Goal: Information Seeking & Learning: Learn about a topic

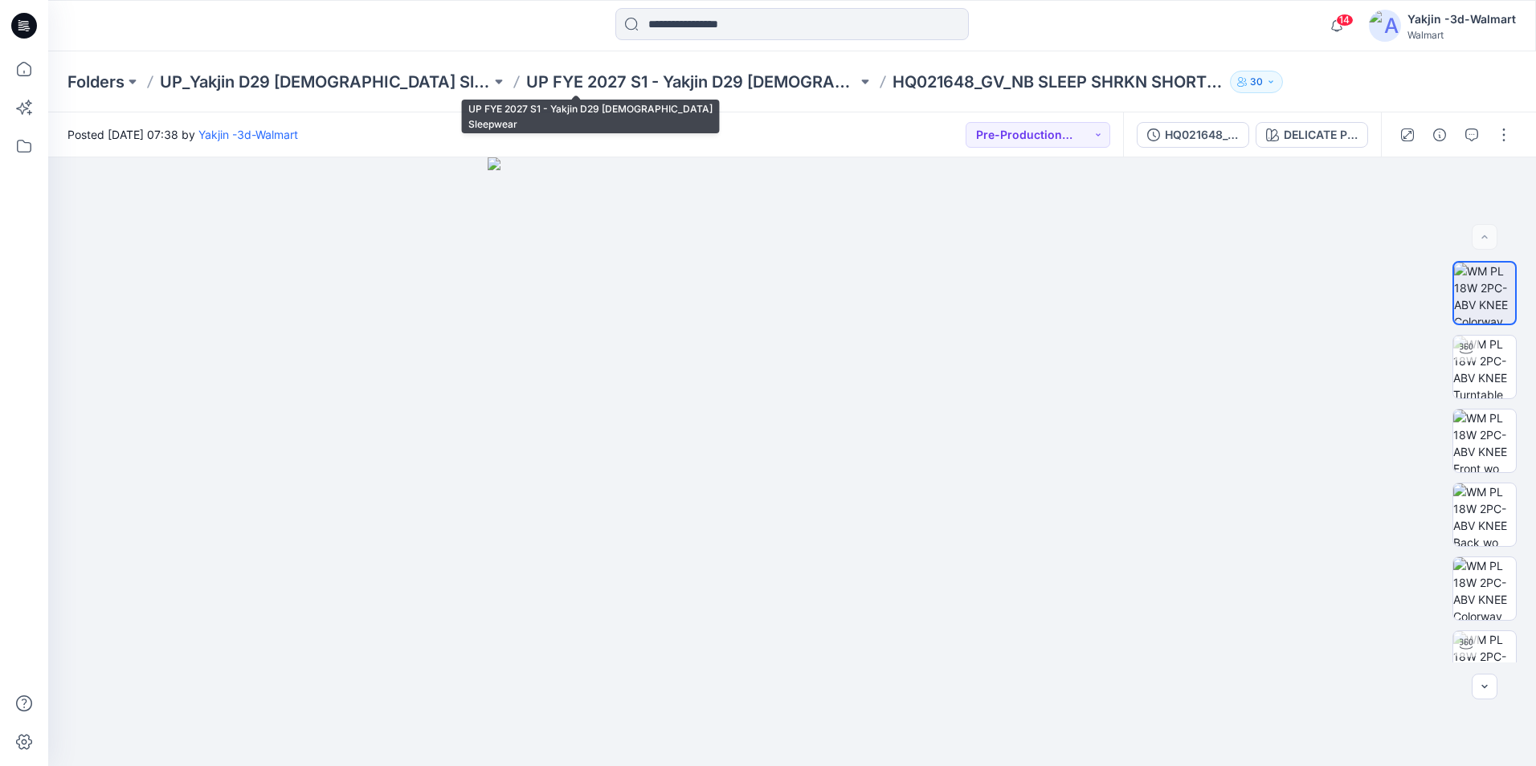
click at [665, 80] on p "UP FYE 2027 S1 - Yakjin D29 [DEMOGRAPHIC_DATA] Sleepwear" at bounding box center [691, 82] width 331 height 22
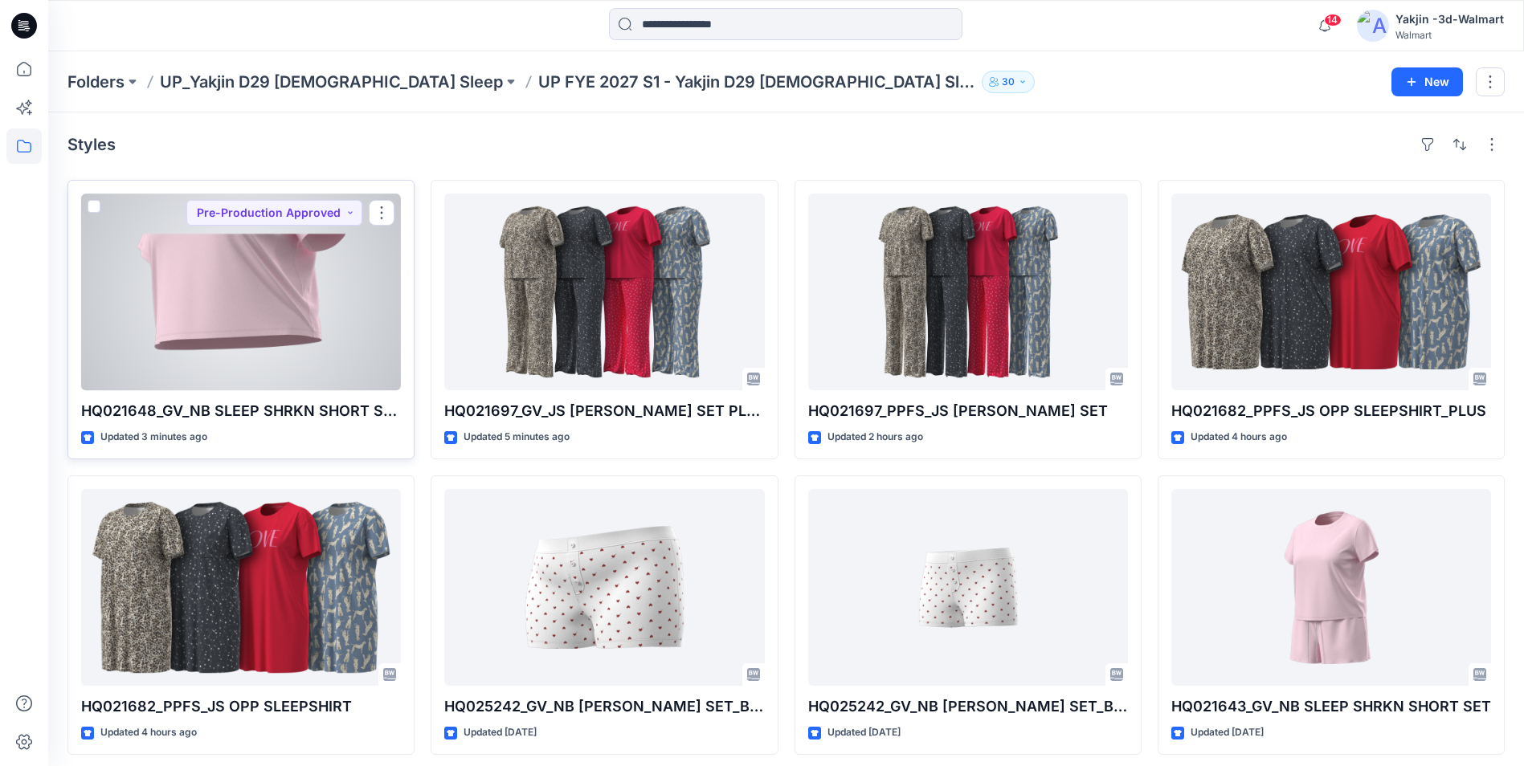
click at [273, 384] on div at bounding box center [241, 292] width 320 height 197
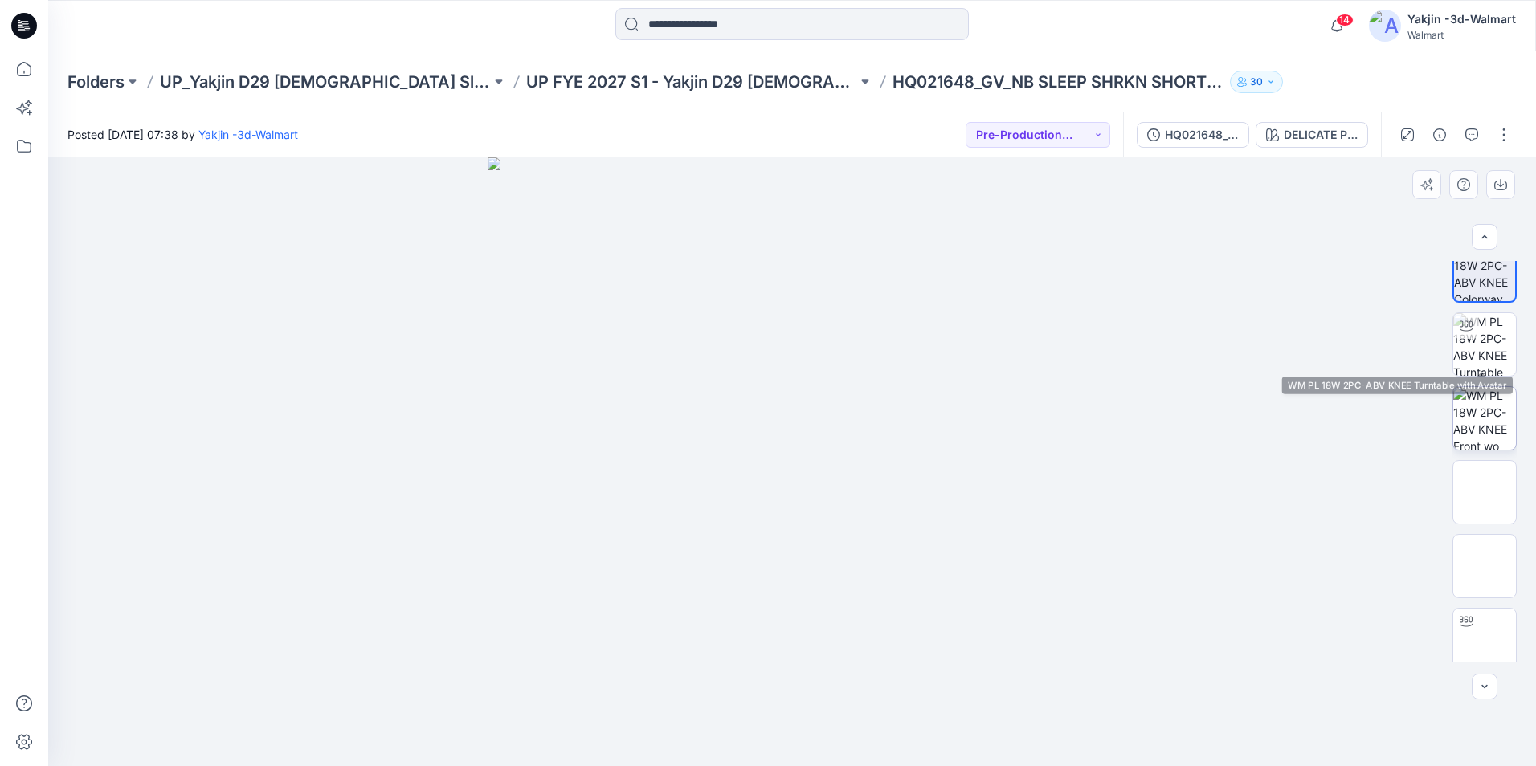
scroll to position [32, 0]
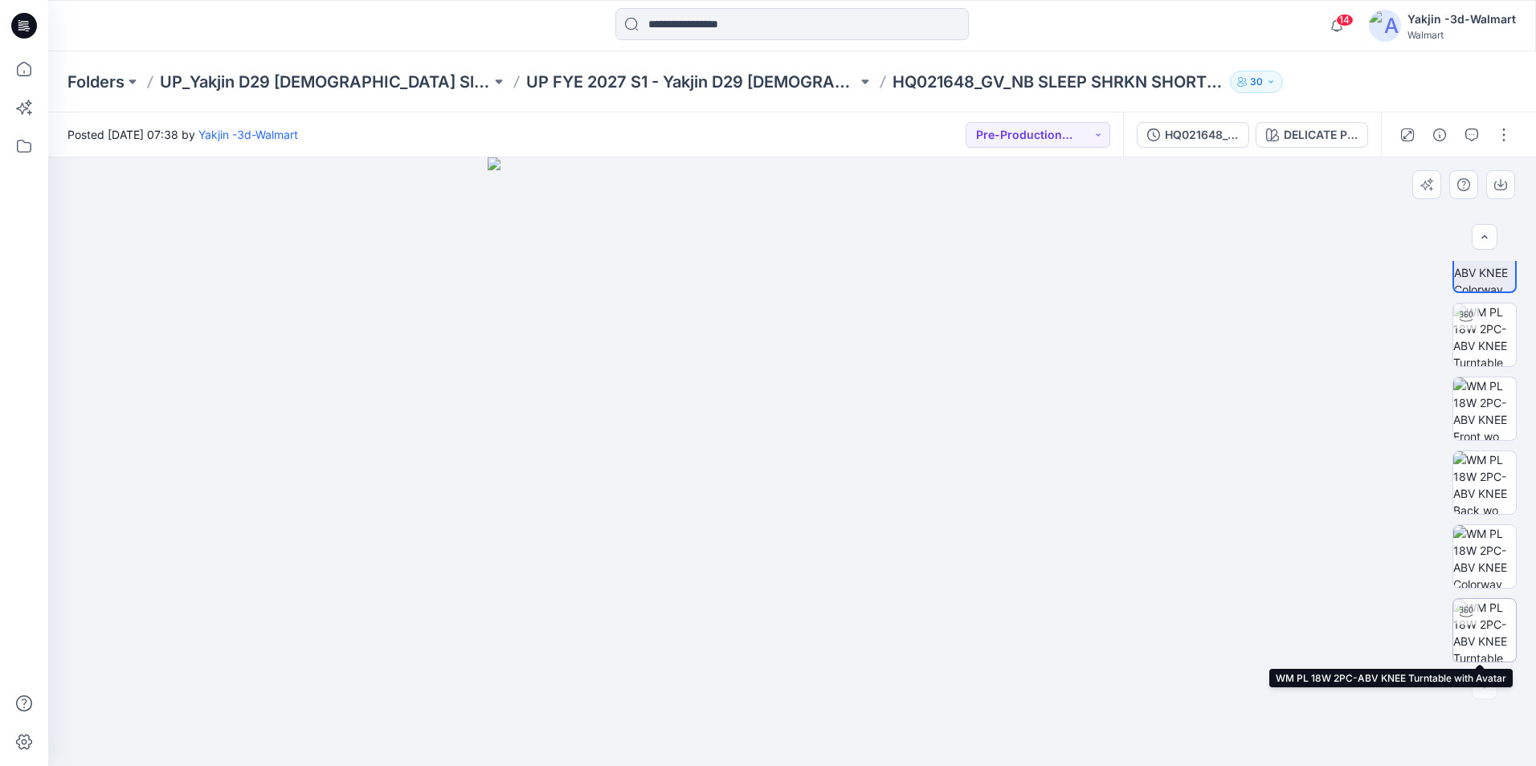
click at [1477, 639] on img at bounding box center [1484, 630] width 63 height 63
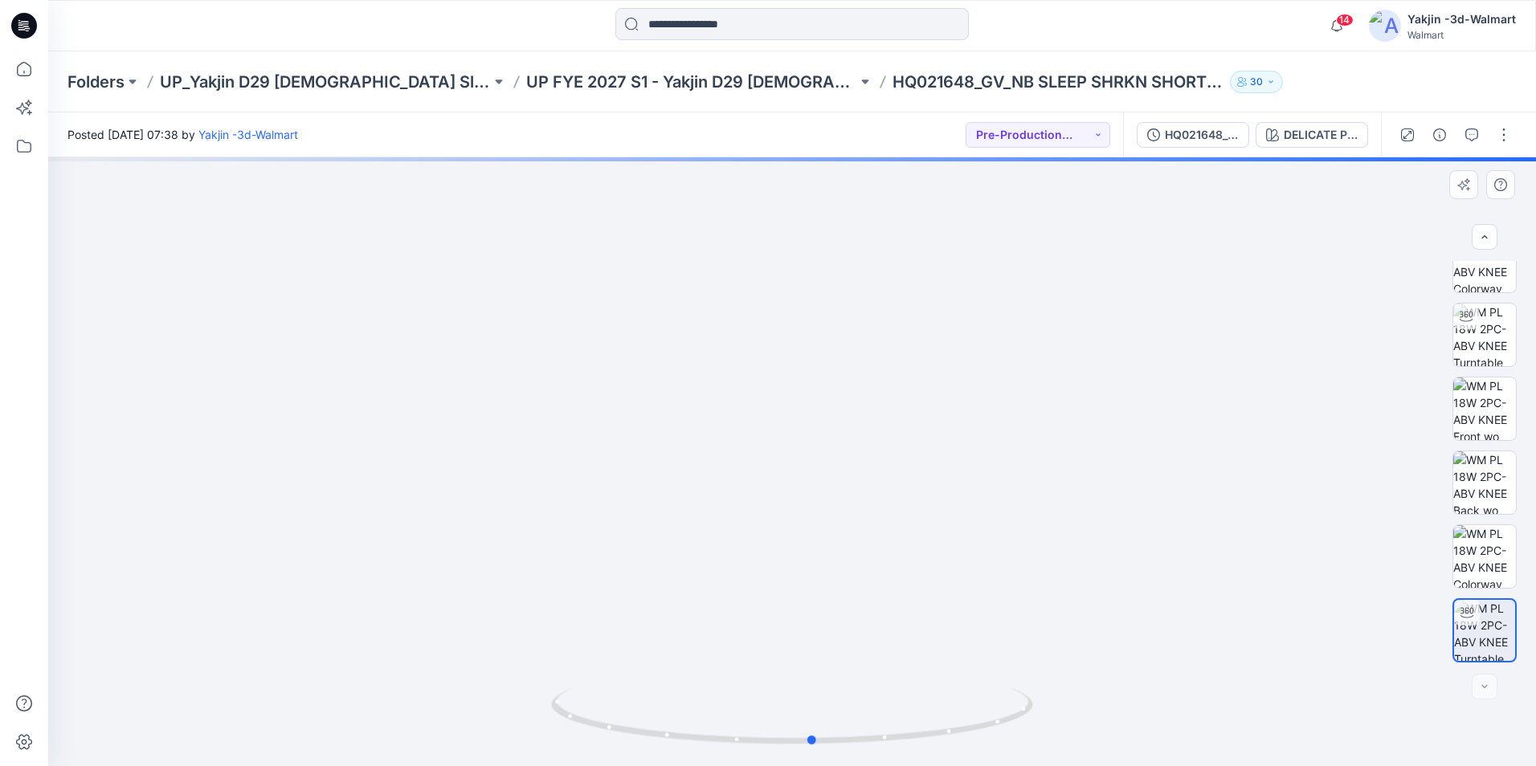
drag, startPoint x: 932, startPoint y: 708, endPoint x: 493, endPoint y: 765, distance: 442.3
click at [493, 765] on div at bounding box center [791, 461] width 1487 height 609
click at [1463, 563] on img at bounding box center [1484, 556] width 63 height 63
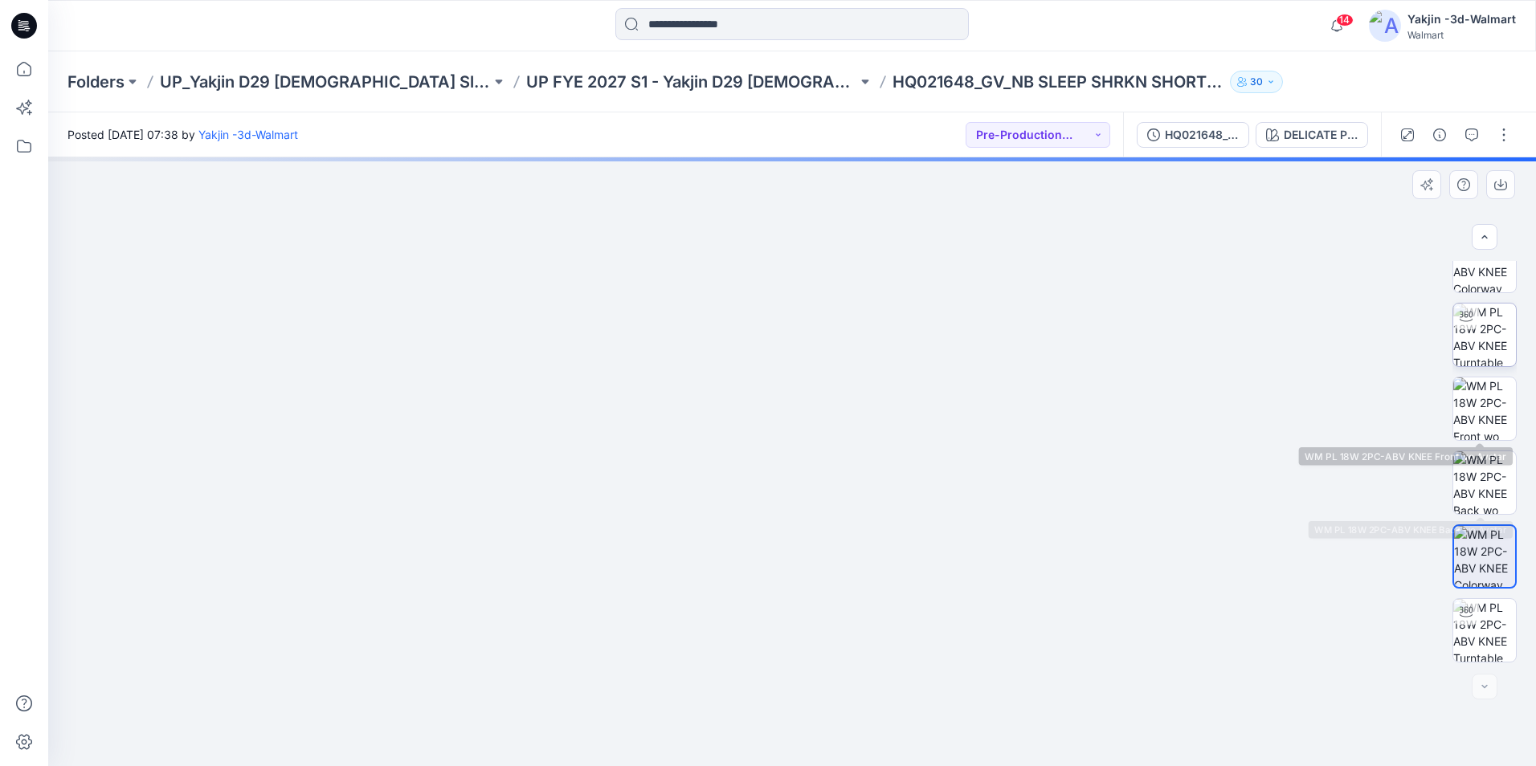
scroll to position [0, 0]
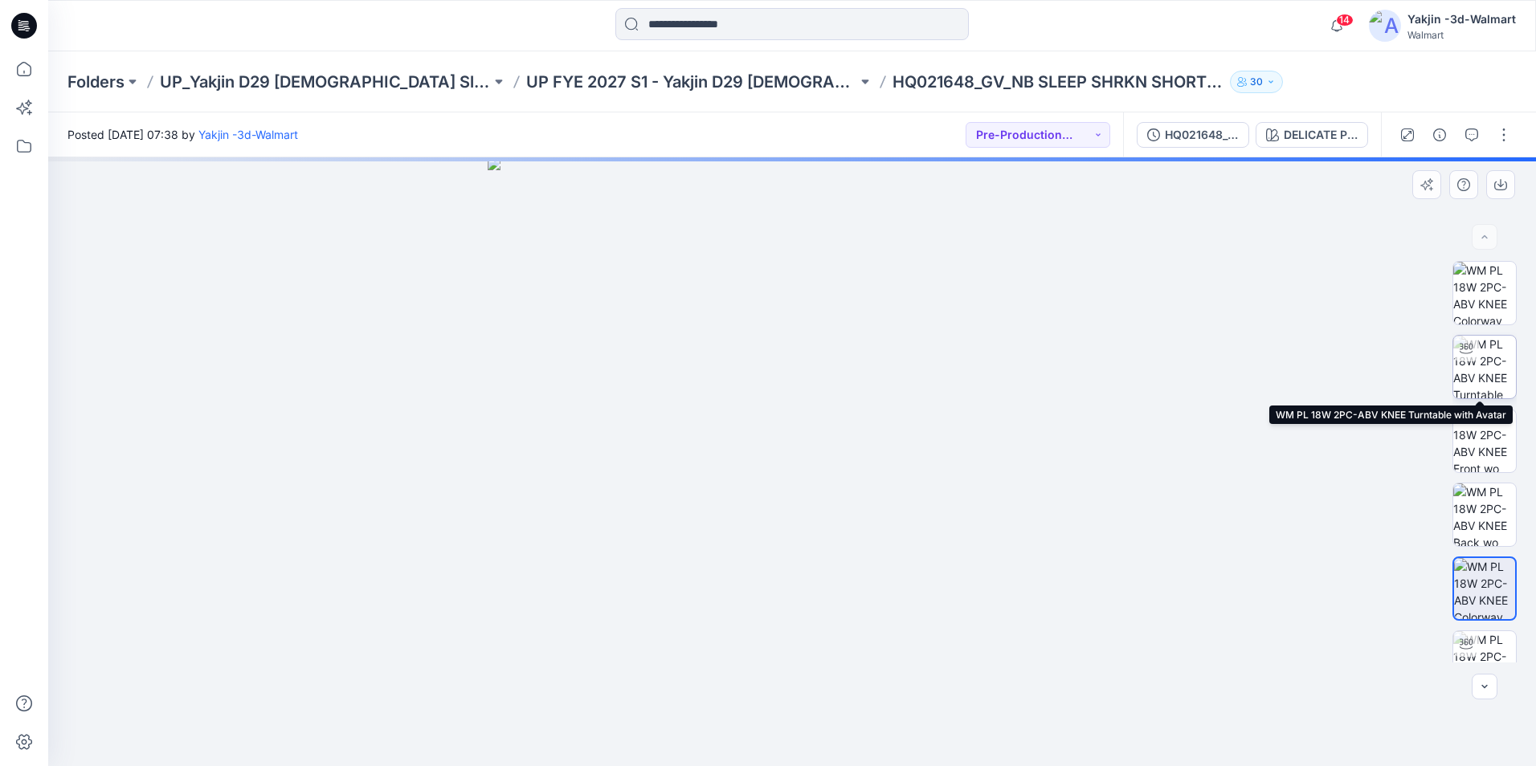
click at [1475, 358] on img at bounding box center [1484, 367] width 63 height 63
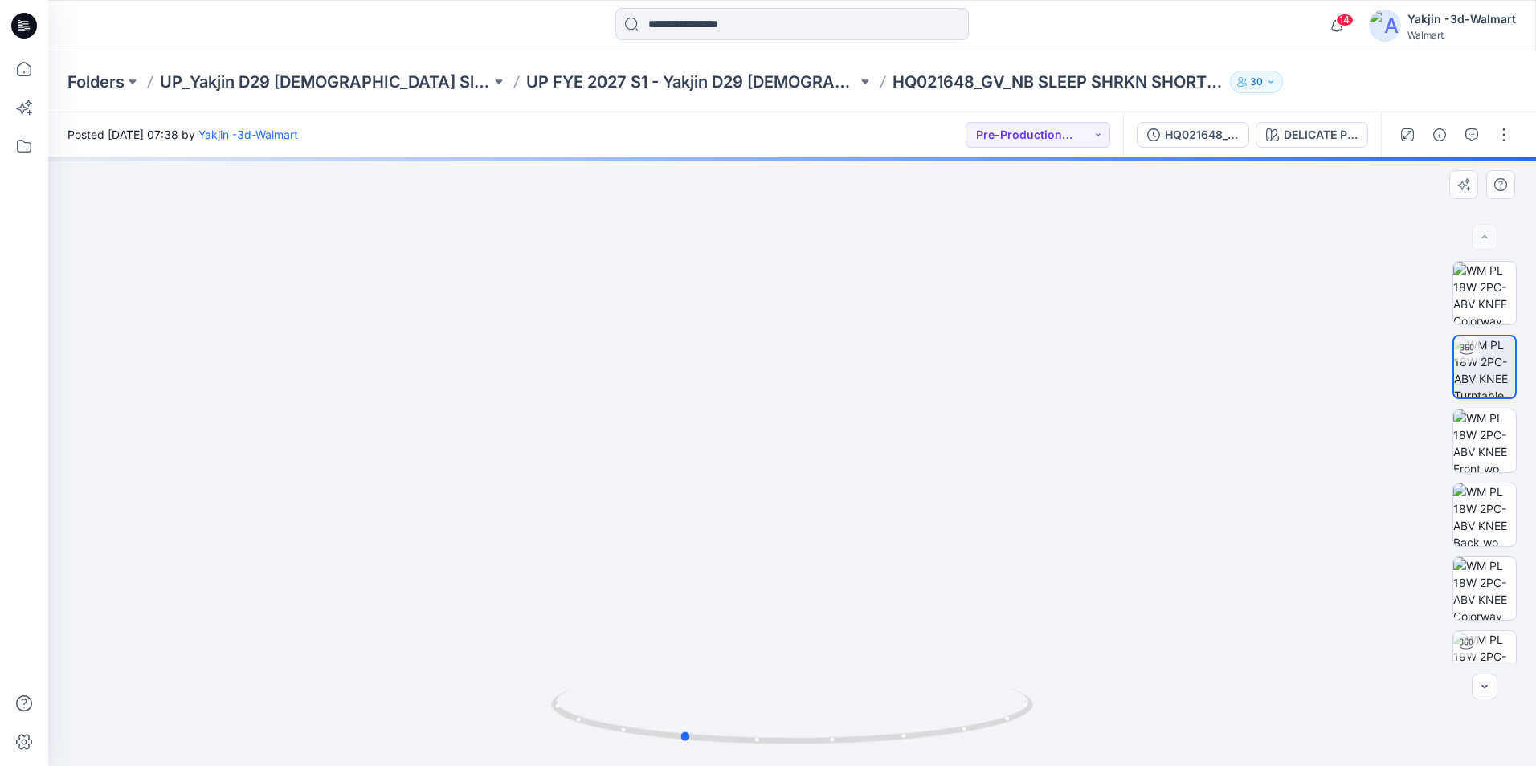
drag, startPoint x: 1018, startPoint y: 728, endPoint x: 442, endPoint y: 744, distance: 576.9
click at [442, 744] on div at bounding box center [791, 461] width 1487 height 609
